Goal: Task Accomplishment & Management: Use online tool/utility

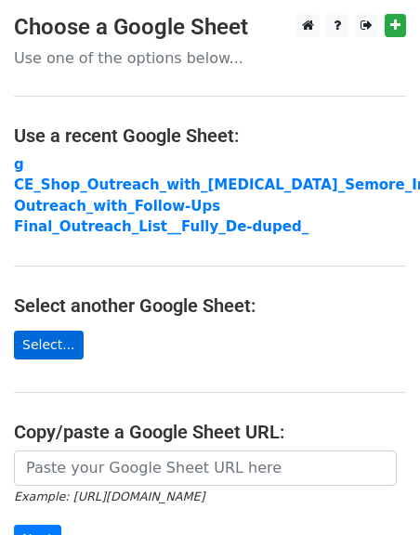
scroll to position [267, 0]
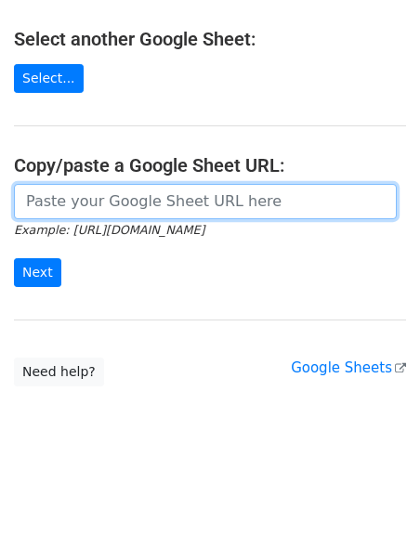
click at [61, 218] on input "url" at bounding box center [205, 201] width 383 height 35
paste input "https://docs.google.com/spreadsheets/d/1qvyVP3eKrDlkEjigjCE1lWISSiojZuO2DMVXIDh…"
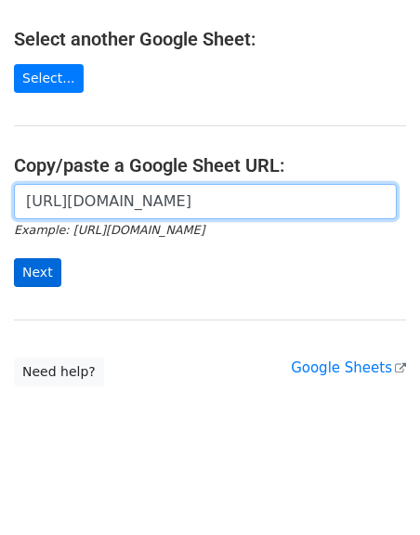
type input "https://docs.google.com/spreadsheets/d/1qvyVP3eKrDlkEjigjCE1lWISSiojZuO2DMVXIDh…"
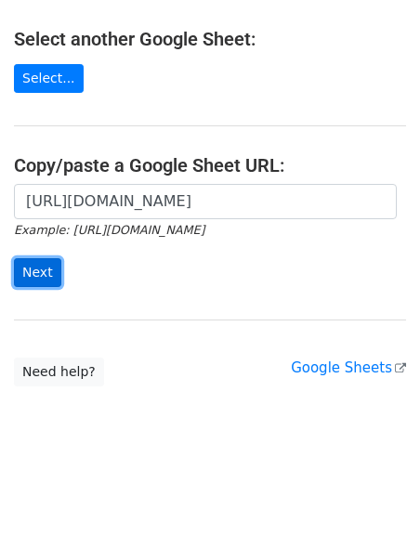
scroll to position [0, 0]
click at [42, 274] on input "Next" at bounding box center [37, 272] width 47 height 29
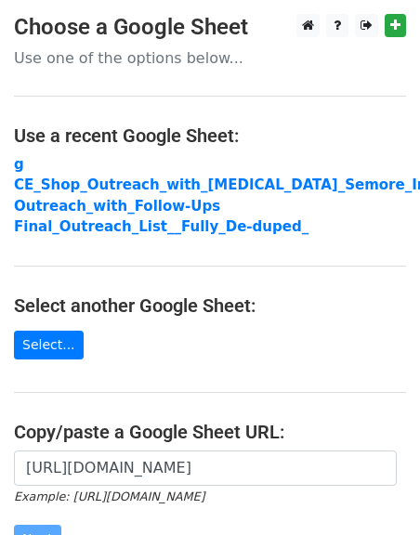
scroll to position [267, 0]
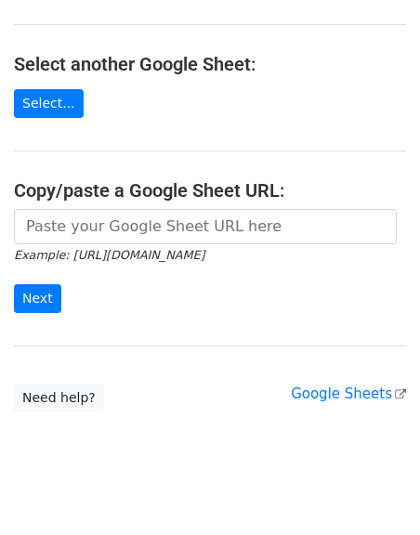
scroll to position [368, 0]
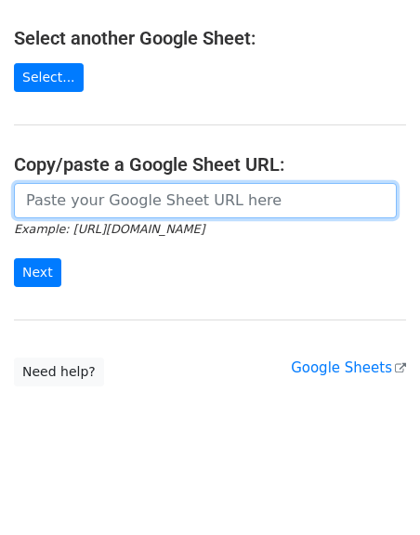
click at [67, 207] on input "url" at bounding box center [205, 200] width 383 height 35
paste input "[URL][DOMAIN_NAME]"
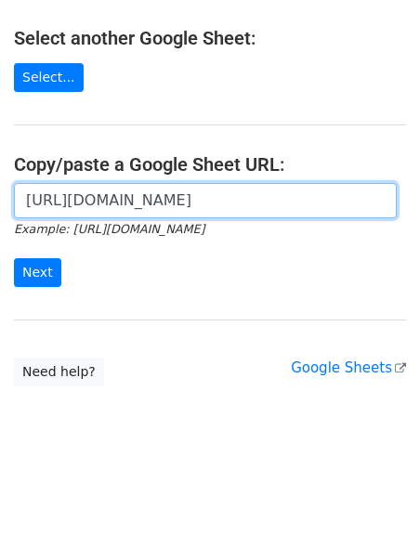
scroll to position [0, 383]
type input "[URL][DOMAIN_NAME]"
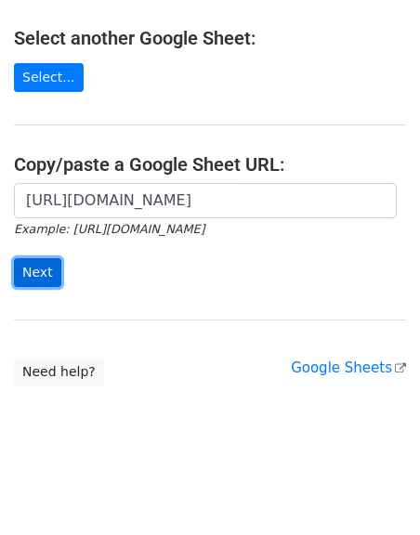
click at [46, 282] on input "Next" at bounding box center [37, 272] width 47 height 29
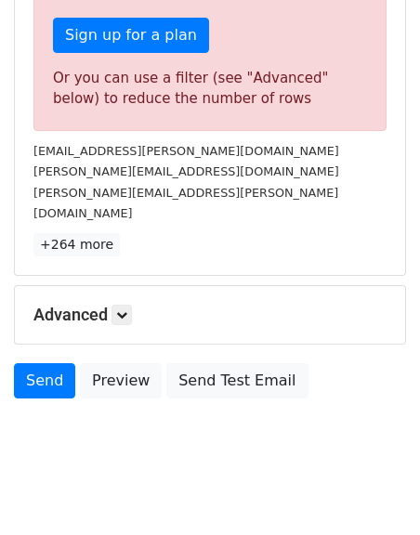
scroll to position [622, 0]
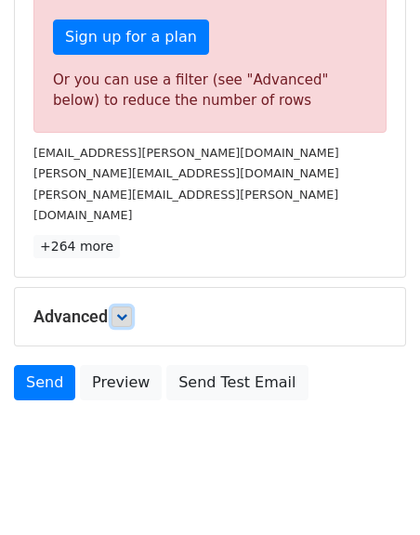
click at [126, 311] on icon at bounding box center [121, 316] width 11 height 11
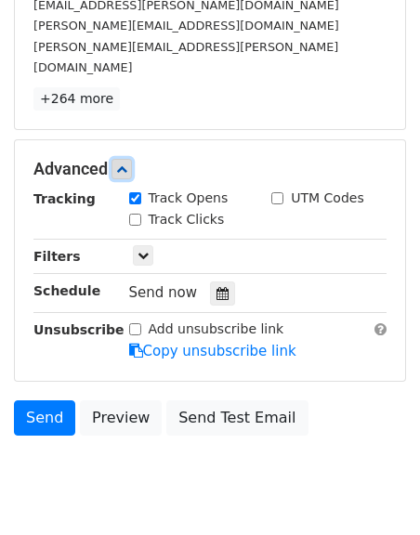
scroll to position [807, 0]
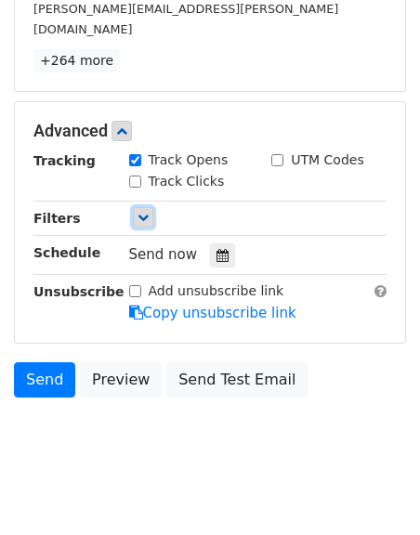
click at [145, 207] on link at bounding box center [143, 217] width 20 height 20
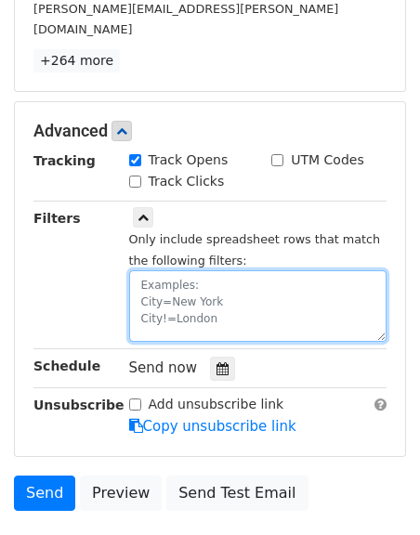
click at [180, 270] on textarea at bounding box center [258, 306] width 258 height 72
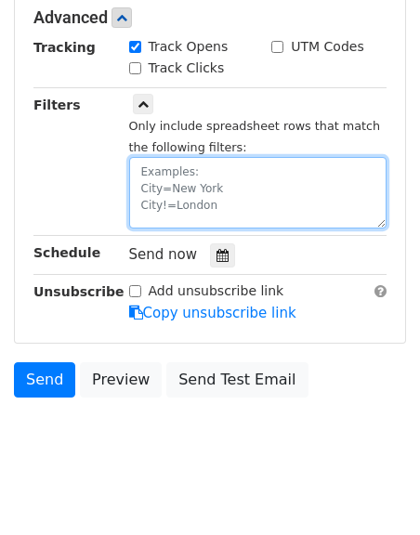
scroll to position [0, 0]
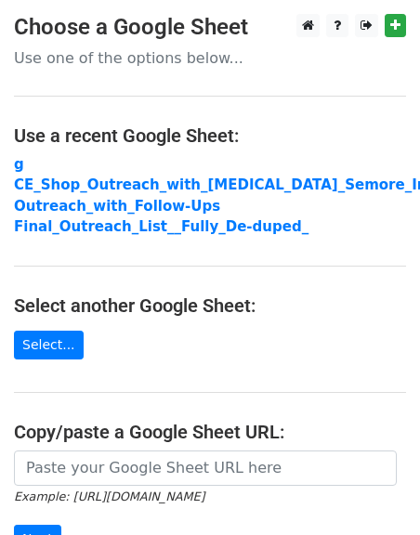
scroll to position [267, 0]
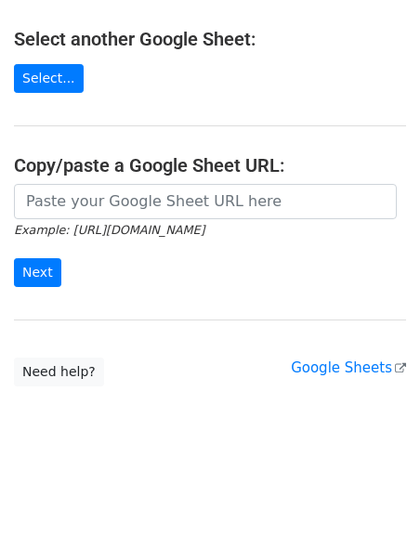
click at [87, 177] on main "Choose a Google Sheet Use one of the options below... Use a recent Google Sheet…" at bounding box center [210, 66] width 420 height 639
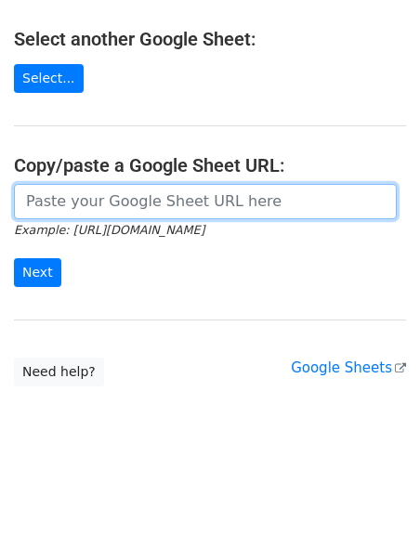
click at [89, 185] on input "url" at bounding box center [205, 201] width 383 height 35
paste input "[URL][DOMAIN_NAME]"
type input "[URL][DOMAIN_NAME]"
click at [14, 258] on input "Next" at bounding box center [37, 272] width 47 height 29
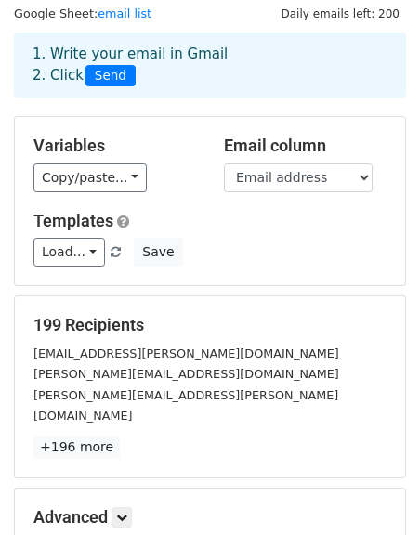
scroll to position [56, 0]
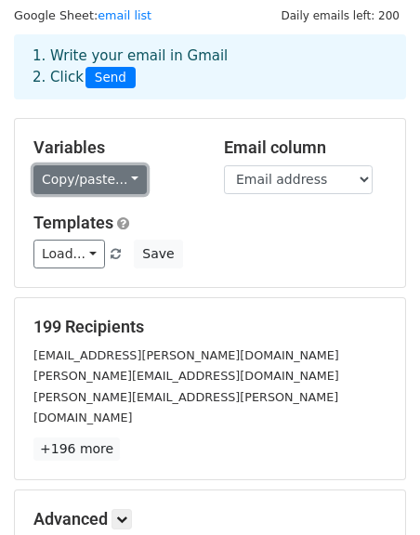
click at [112, 183] on link "Copy/paste..." at bounding box center [89, 179] width 113 height 29
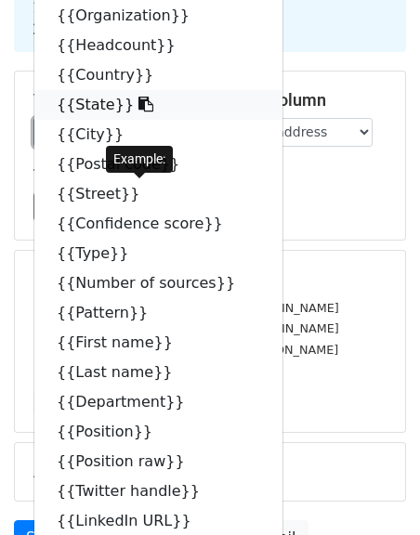
scroll to position [105, 0]
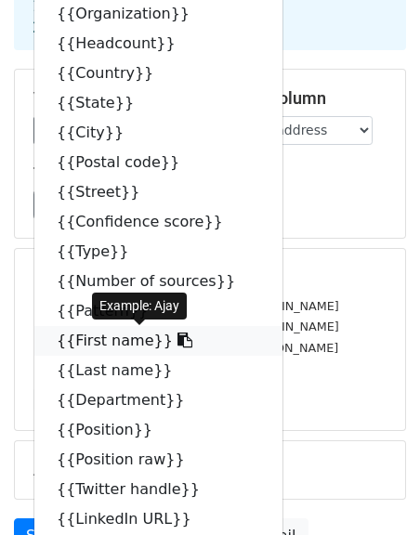
click at [177, 345] on icon at bounding box center [184, 340] width 15 height 15
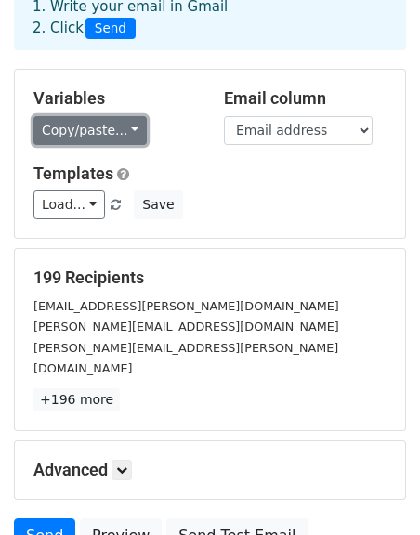
click at [134, 117] on link "Copy/paste..." at bounding box center [89, 130] width 113 height 29
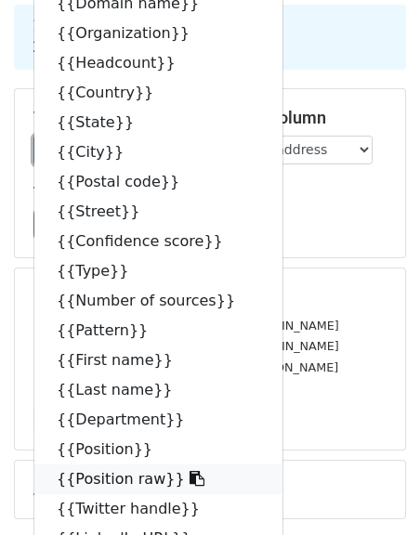
scroll to position [0, 0]
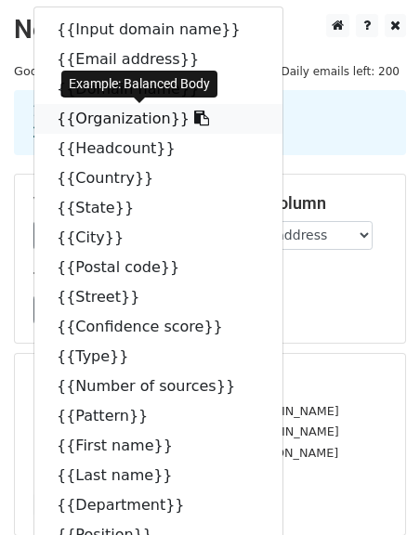
click at [183, 117] on link "{{Organization}}" at bounding box center [158, 119] width 248 height 30
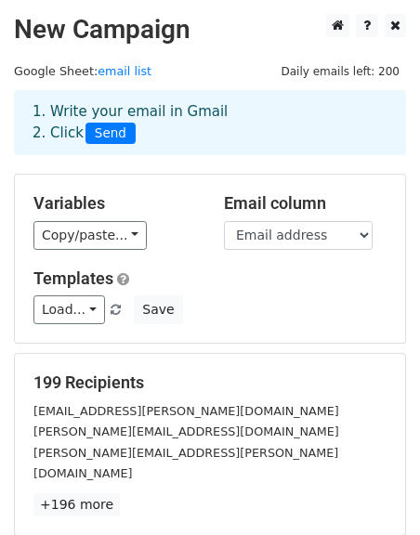
scroll to position [260, 0]
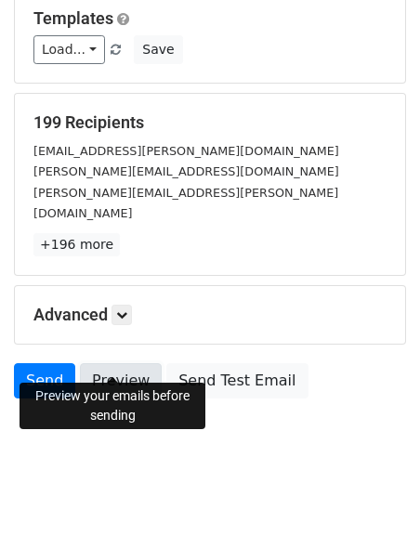
click at [111, 368] on link "Preview" at bounding box center [121, 380] width 82 height 35
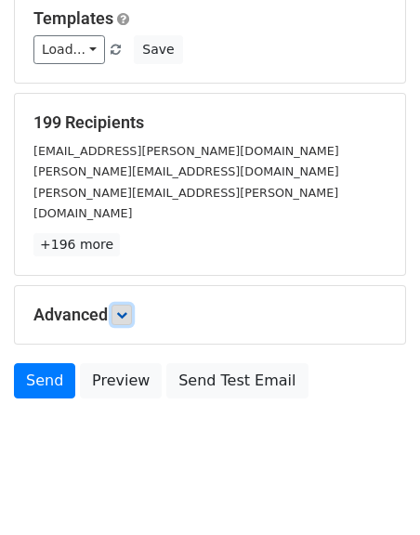
click at [117, 305] on link at bounding box center [121, 315] width 20 height 20
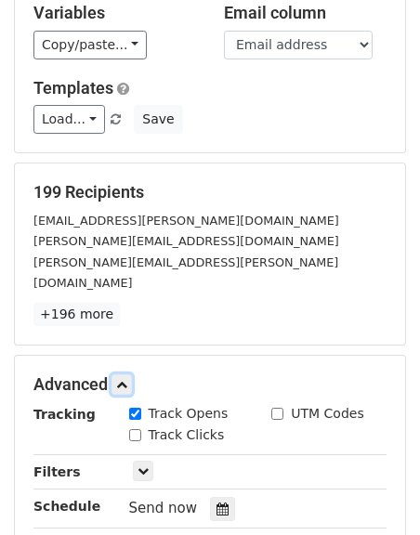
scroll to position [184, 0]
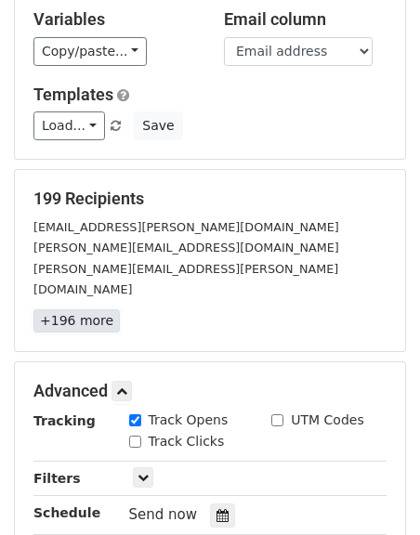
click at [74, 309] on link "+196 more" at bounding box center [76, 320] width 86 height 23
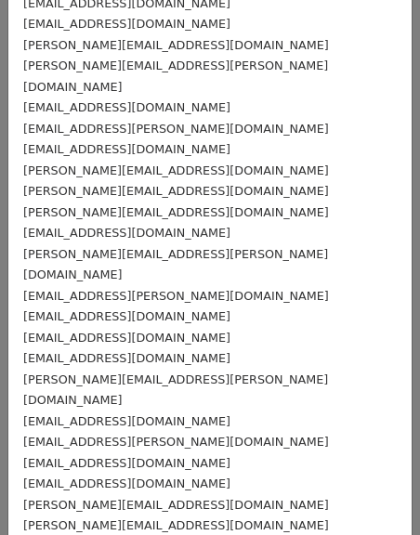
scroll to position [0, 0]
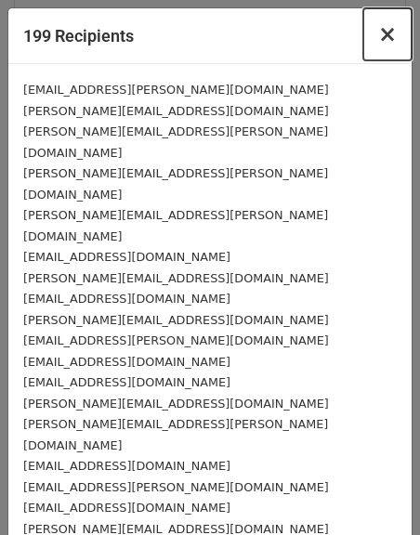
click at [389, 42] on span "×" at bounding box center [387, 34] width 19 height 26
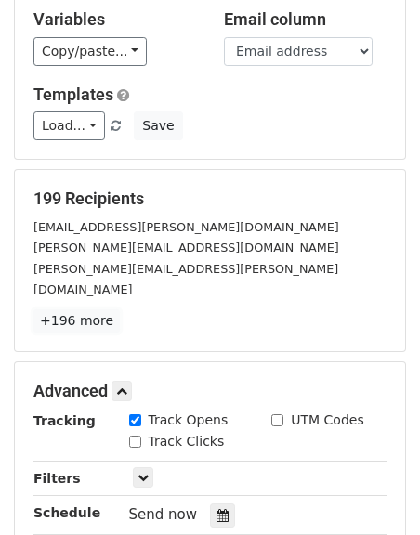
scroll to position [444, 0]
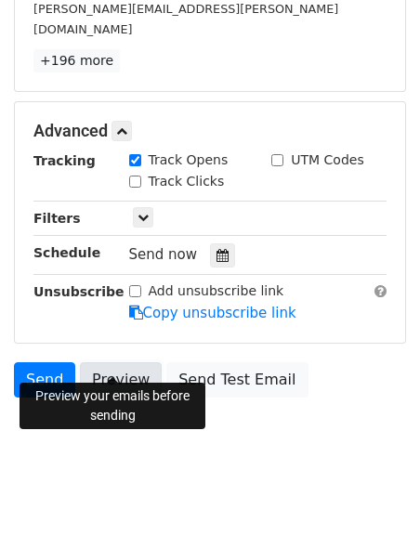
click at [129, 362] on link "Preview" at bounding box center [121, 379] width 82 height 35
click at [123, 367] on link "Preview" at bounding box center [121, 379] width 82 height 35
click at [127, 367] on link "Preview" at bounding box center [121, 379] width 82 height 35
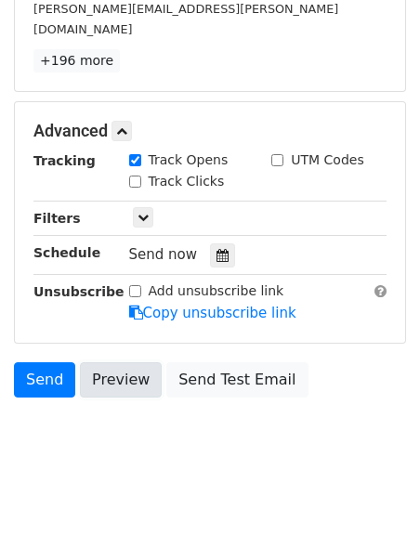
click at [130, 369] on link "Preview" at bounding box center [121, 379] width 82 height 35
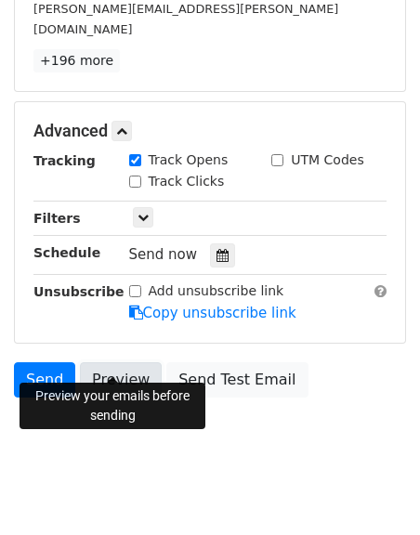
click at [109, 362] on link "Preview" at bounding box center [121, 379] width 82 height 35
click at [114, 362] on link "Preview" at bounding box center [121, 379] width 82 height 35
click at [88, 362] on link "Preview" at bounding box center [121, 379] width 82 height 35
